Goal: Information Seeking & Learning: Learn about a topic

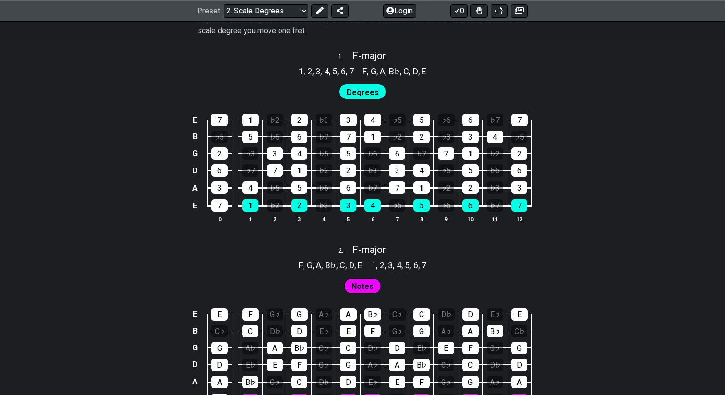
scroll to position [620, 0]
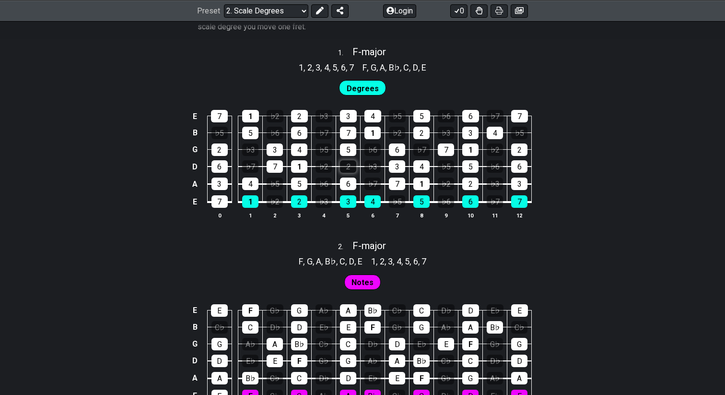
click at [347, 162] on div "2" at bounding box center [348, 166] width 16 height 12
click at [349, 153] on div "5" at bounding box center [348, 149] width 16 height 12
click at [349, 168] on div "2" at bounding box center [348, 166] width 16 height 12
click at [349, 153] on div "5" at bounding box center [348, 149] width 16 height 12
click at [368, 153] on div "♭6" at bounding box center [373, 149] width 16 height 12
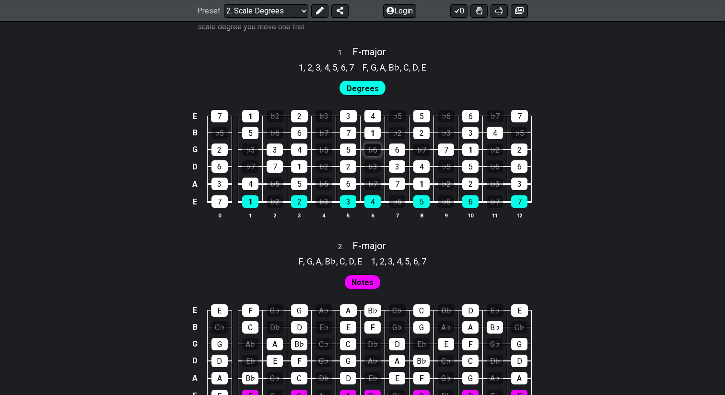
click at [368, 153] on div "♭6" at bounding box center [373, 149] width 16 height 12
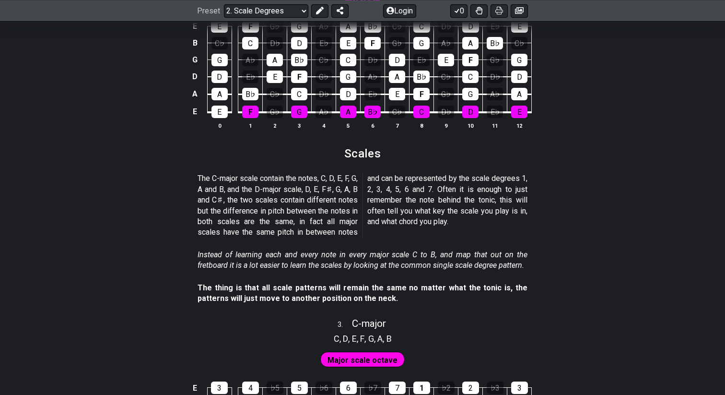
scroll to position [930, 0]
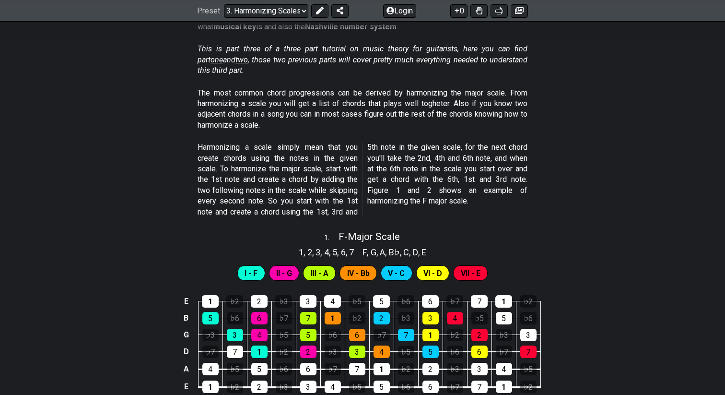
scroll to position [300, 0]
